Goal: Task Accomplishment & Management: Manage account settings

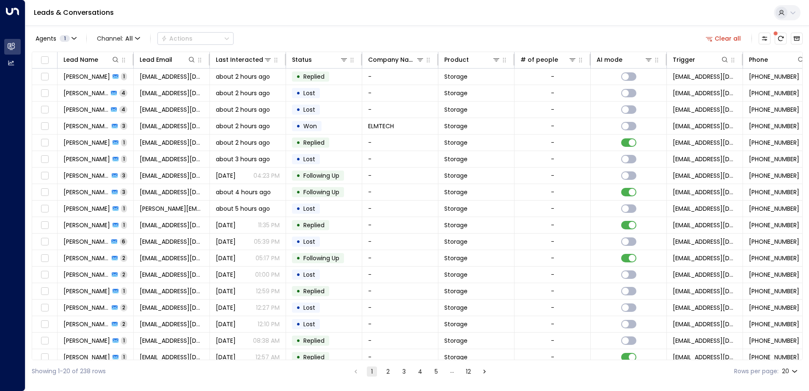
scroll to position [41, 0]
click at [795, 371] on body "Overview Leads & Conversations Leads & Conversations Analytics Analytics Leads …" at bounding box center [404, 191] width 809 height 382
click at [794, 373] on li "100" at bounding box center [790, 373] width 24 height 15
type input "***"
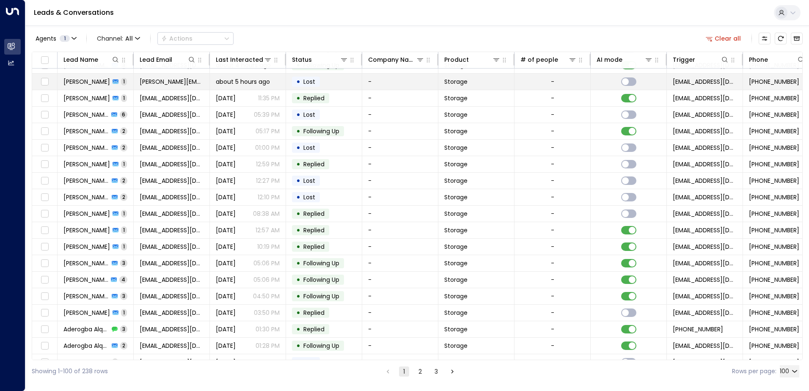
scroll to position [169, 0]
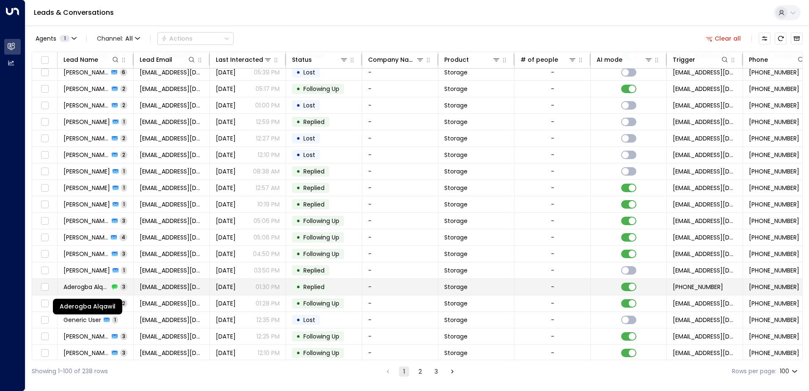
click at [80, 286] on span "Aderogba Alqawil" at bounding box center [86, 287] width 46 height 8
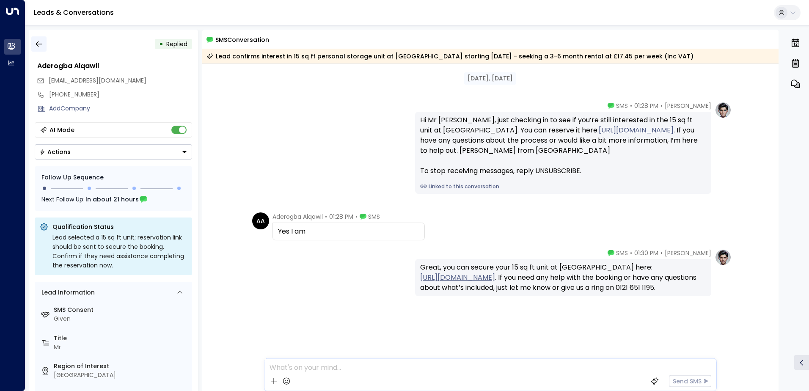
click at [39, 44] on icon "button" at bounding box center [39, 43] width 6 height 5
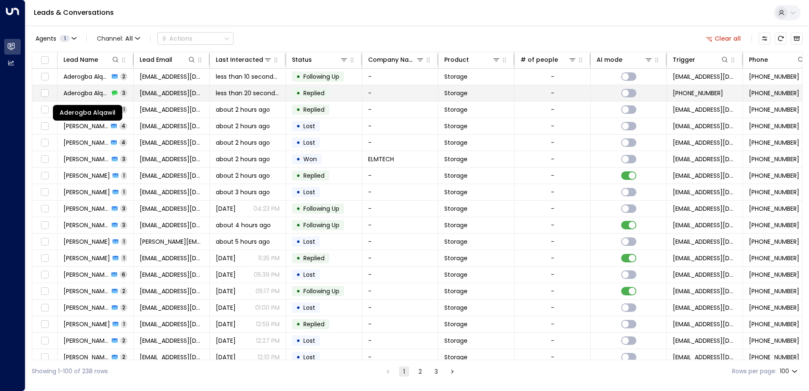
click at [102, 93] on span "Aderogba Alqawil" at bounding box center [86, 93] width 46 height 8
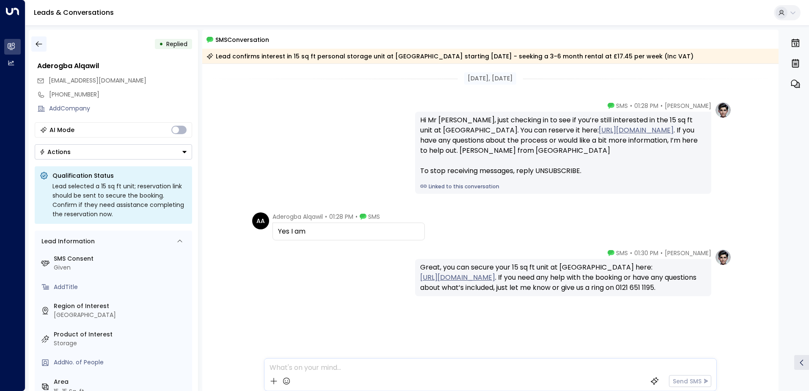
click at [41, 42] on icon "button" at bounding box center [39, 44] width 8 height 8
